Goal: Navigation & Orientation: Find specific page/section

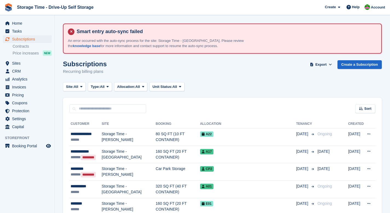
click at [31, 42] on span "Subscriptions" at bounding box center [28, 39] width 33 height 8
click at [32, 40] on span "Subscriptions" at bounding box center [28, 39] width 33 height 8
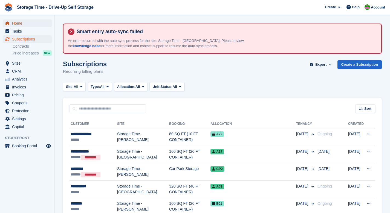
click at [19, 25] on span "Home" at bounding box center [28, 23] width 33 height 8
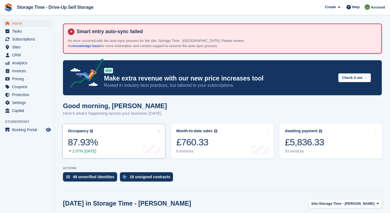
click at [136, 139] on link "Occupancy The percentage of all currently allocated units in terms of area. Inc…" at bounding box center [113, 141] width 103 height 35
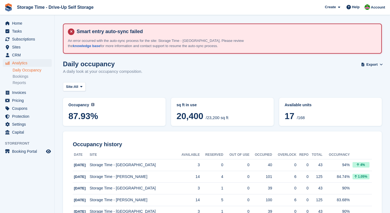
click at [130, 110] on div "Occupancy Current percentage of all currently allocated units in terms of area.…" at bounding box center [114, 111] width 92 height 19
click at [90, 117] on span "87.93%" at bounding box center [114, 116] width 92 height 10
click at [134, 118] on span "87.93%" at bounding box center [114, 116] width 92 height 10
click at [82, 87] on icon at bounding box center [81, 87] width 2 height 4
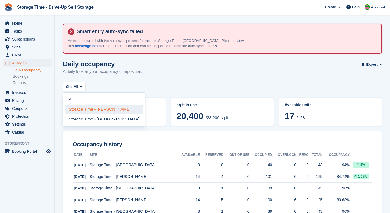
click at [90, 111] on link "Storage Time - [PERSON_NAME]" at bounding box center [103, 109] width 77 height 10
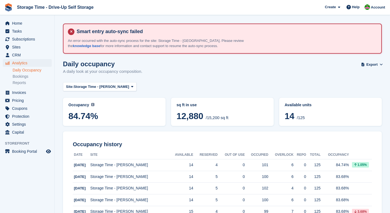
click at [303, 117] on span "/125" at bounding box center [300, 117] width 8 height 5
click at [225, 100] on div "sq ft in use 12,880 /15,200 sq ft" at bounding box center [222, 112] width 103 height 28
click at [304, 116] on span "14 /125" at bounding box center [330, 116] width 92 height 11
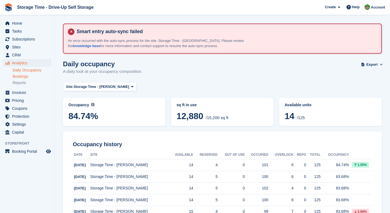
click at [28, 78] on link "Bookings" at bounding box center [32, 76] width 39 height 5
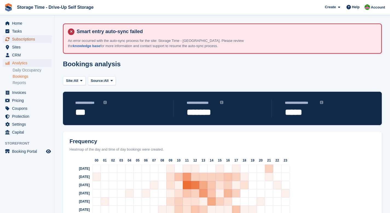
click at [21, 40] on span "Subscriptions" at bounding box center [28, 39] width 33 height 8
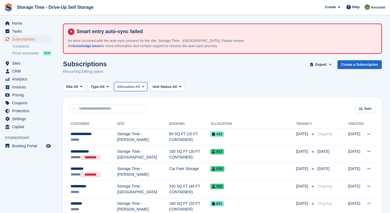
click at [131, 85] on span "Allocation:" at bounding box center [126, 86] width 18 height 5
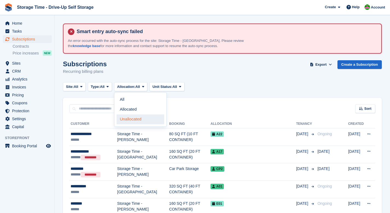
click at [139, 121] on link "Unallocated" at bounding box center [140, 119] width 48 height 10
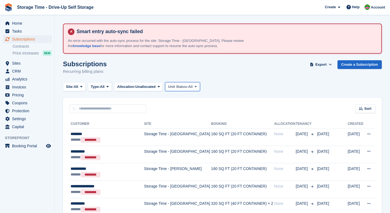
click at [183, 87] on span "Unit Status:" at bounding box center [178, 86] width 20 height 5
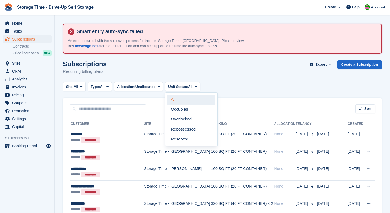
click at [191, 102] on link "All" at bounding box center [191, 100] width 48 height 10
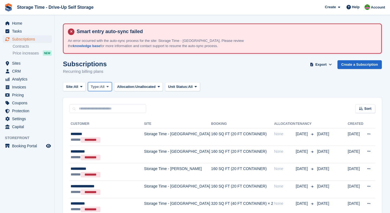
click at [104, 84] on span "All" at bounding box center [102, 86] width 5 height 5
click at [253, 75] on div "Subscriptions Recurring billing plans Export Export Subscriptions Export a CSV …" at bounding box center [222, 70] width 318 height 21
click at [15, 63] on span "Sites" at bounding box center [28, 63] width 33 height 8
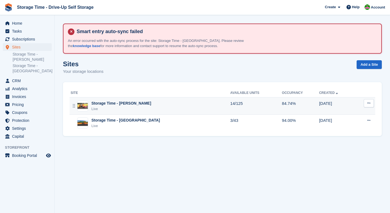
click at [106, 109] on div "Live" at bounding box center [121, 108] width 60 height 5
click at [160, 107] on div "Storage Time - Sharston Live" at bounding box center [150, 105] width 159 height 11
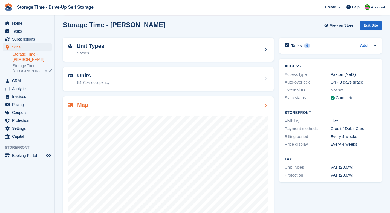
scroll to position [39, 0]
click at [236, 47] on div "Unit Types 4 types" at bounding box center [168, 49] width 200 height 13
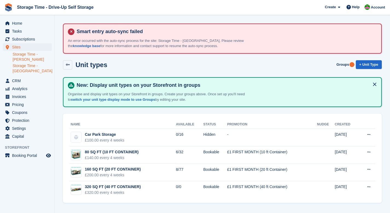
click at [30, 67] on link "Storage Time - [GEOGRAPHIC_DATA]" at bounding box center [32, 68] width 39 height 10
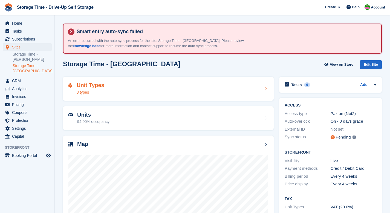
click at [108, 92] on div "Unit Types 3 types" at bounding box center [168, 88] width 200 height 13
